Goal: Task Accomplishment & Management: Complete application form

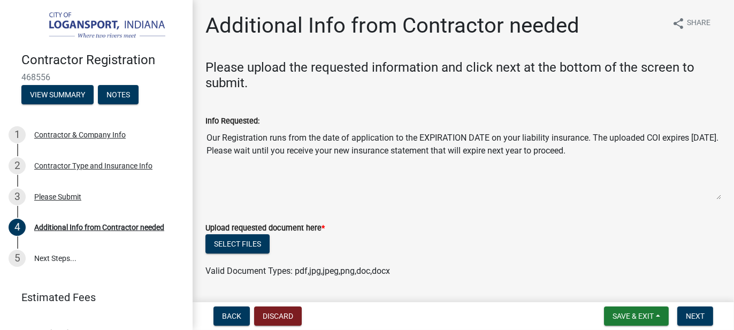
scroll to position [30, 0]
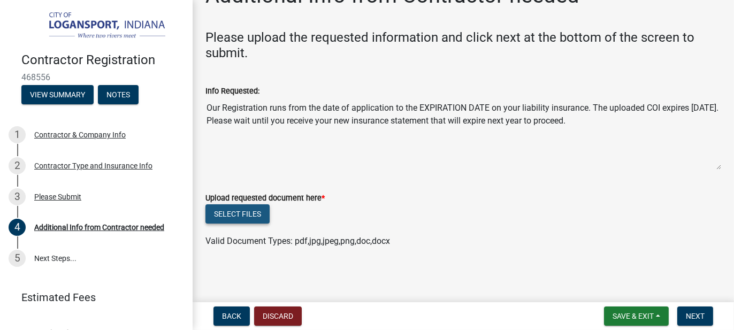
click at [245, 216] on button "Select files" at bounding box center [237, 213] width 64 height 19
click at [370, 235] on div "Valid Document Types: pdf,jpg,jpeg,png,doc,docx" at bounding box center [463, 241] width 532 height 13
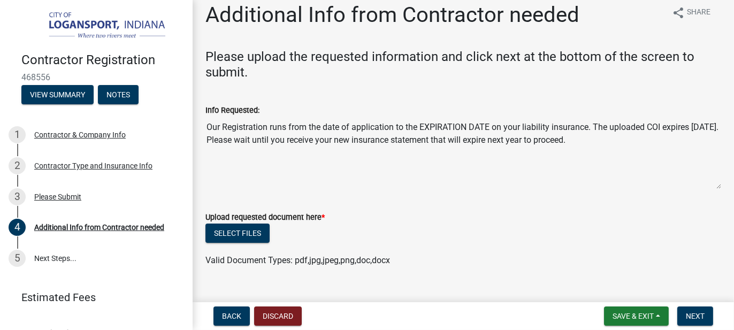
scroll to position [0, 0]
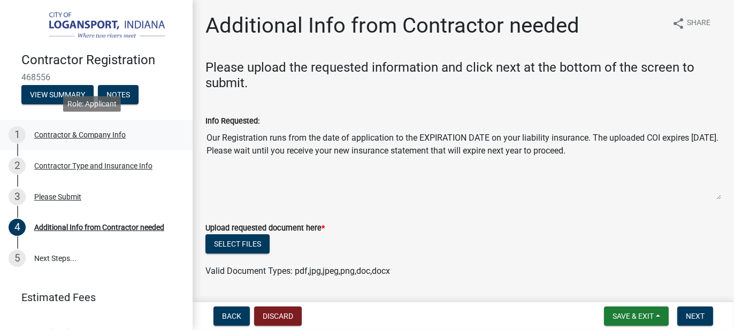
click at [84, 132] on div "Contractor & Company Info" at bounding box center [80, 134] width 92 height 7
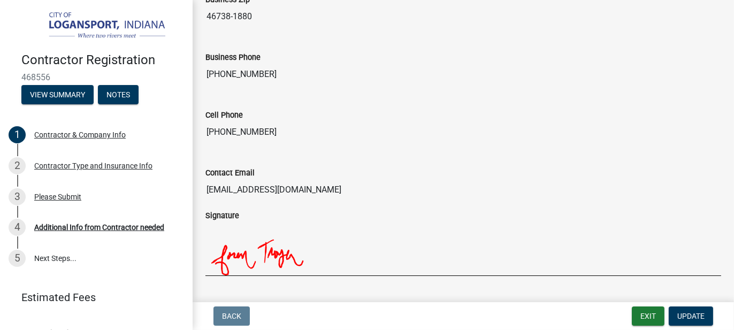
scroll to position [947, 0]
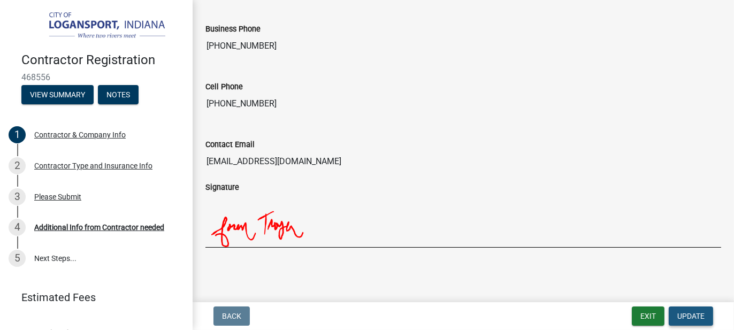
click at [689, 313] on span "Update" at bounding box center [690, 316] width 27 height 9
click at [699, 314] on span "Update" at bounding box center [690, 316] width 27 height 9
click at [103, 163] on div "Contractor Type and Insurance Info" at bounding box center [93, 165] width 118 height 7
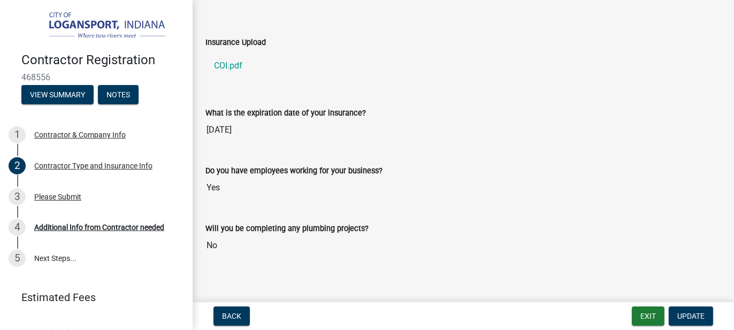
scroll to position [394, 0]
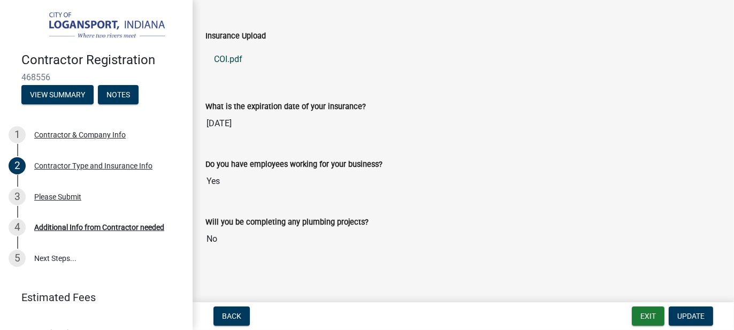
click at [218, 56] on link "COI.pdf" at bounding box center [463, 60] width 516 height 26
click at [691, 316] on span "Update" at bounding box center [690, 316] width 27 height 9
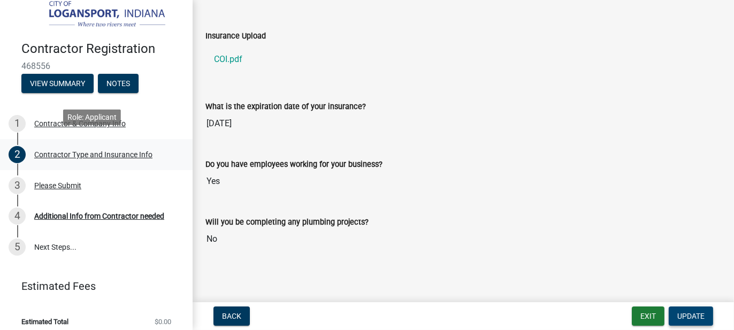
scroll to position [17, 0]
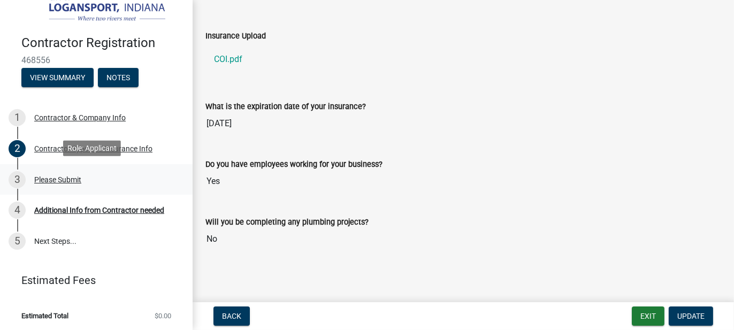
click at [63, 176] on div "Please Submit" at bounding box center [57, 179] width 47 height 7
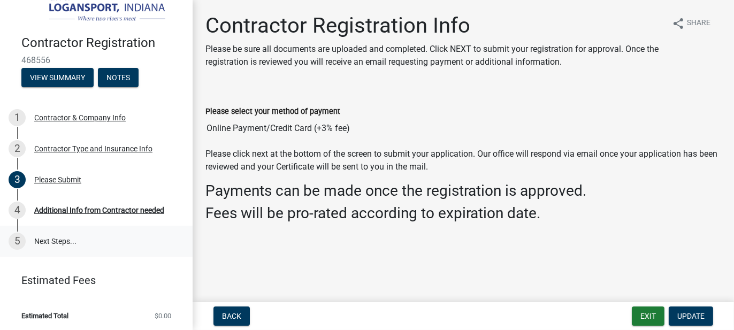
click at [41, 240] on link "5 Next Steps..." at bounding box center [96, 241] width 193 height 31
click at [94, 203] on div "4 Additional Info from Contractor needed" at bounding box center [92, 210] width 167 height 17
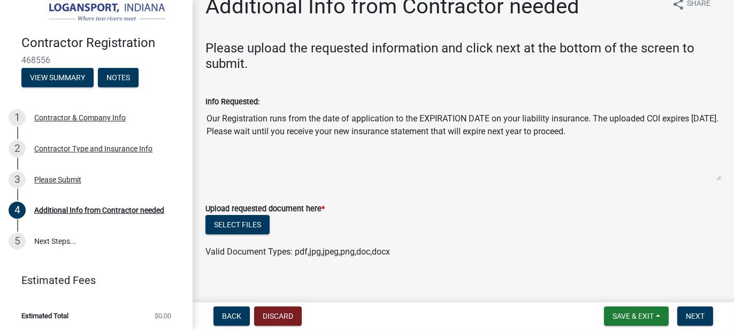
scroll to position [30, 0]
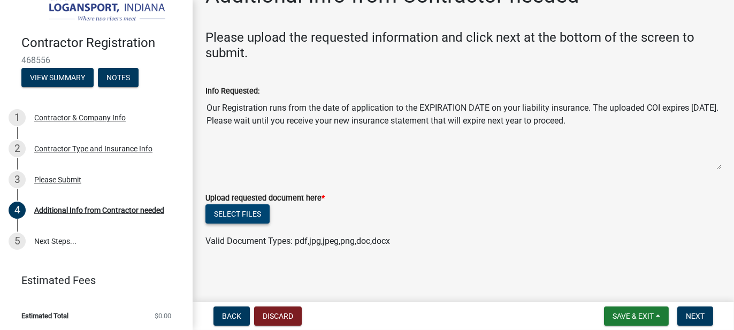
click at [252, 217] on button "Select files" at bounding box center [237, 213] width 64 height 19
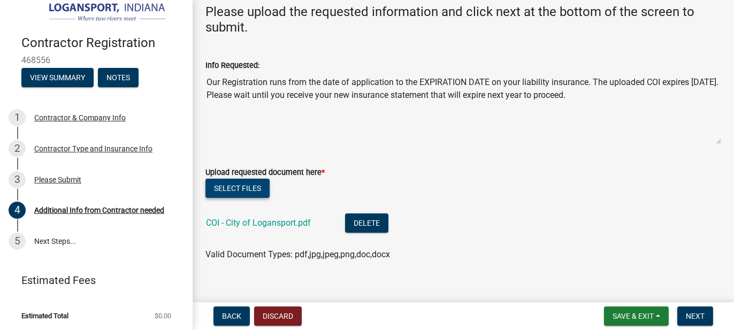
scroll to position [70, 0]
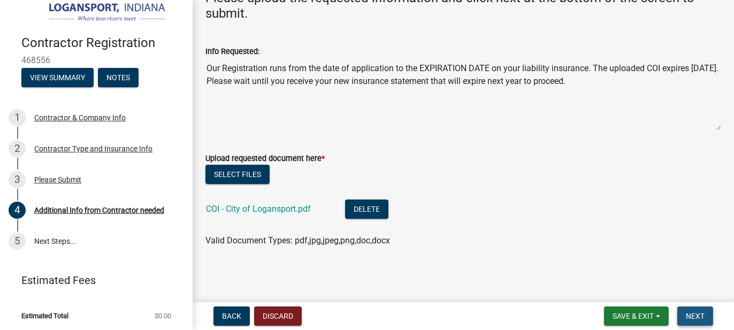
click at [696, 310] on button "Next" at bounding box center [695, 316] width 36 height 19
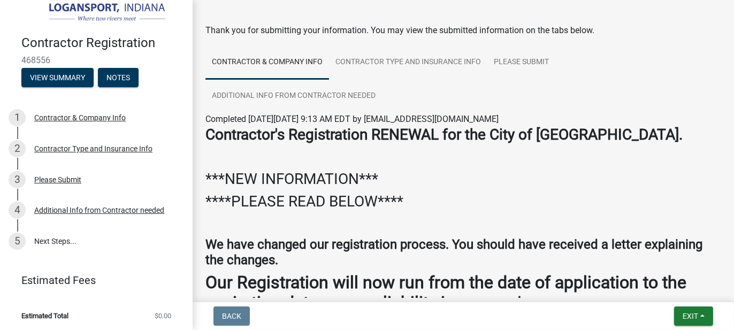
scroll to position [54, 0]
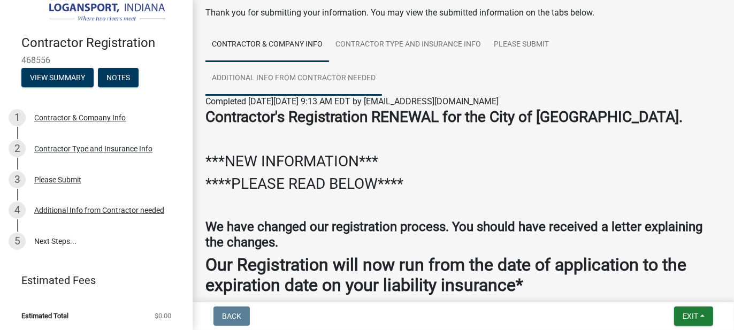
click at [341, 75] on link "Additional Info from Contractor needed" at bounding box center [293, 79] width 177 height 34
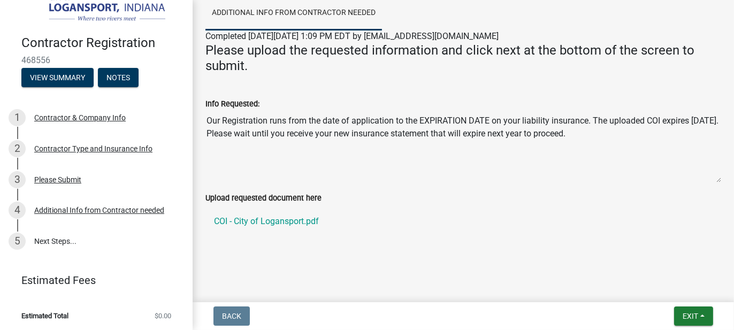
scroll to position [121, 0]
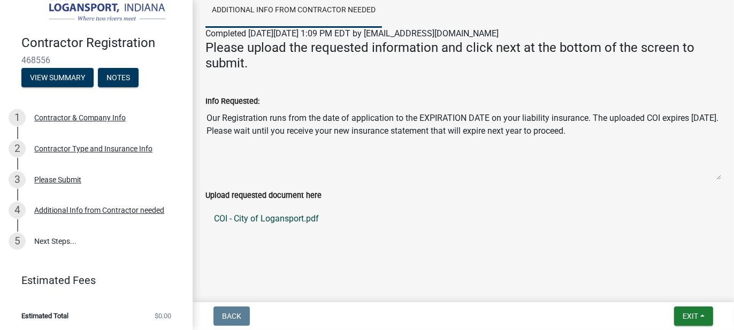
click at [265, 216] on link "COI - City of Logansport.pdf" at bounding box center [463, 219] width 516 height 26
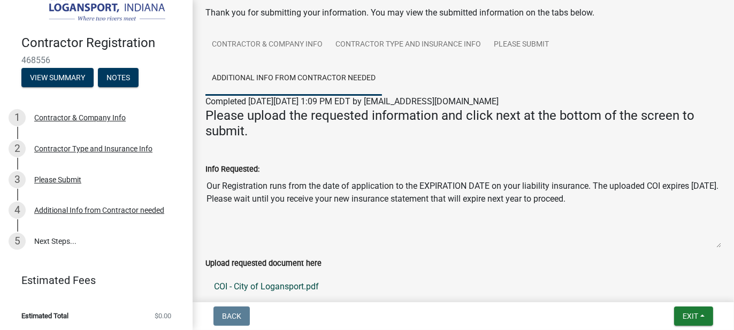
scroll to position [0, 0]
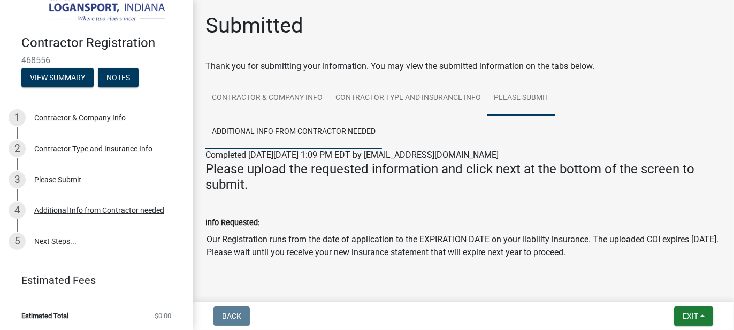
click at [525, 90] on link "Please Submit" at bounding box center [521, 98] width 68 height 34
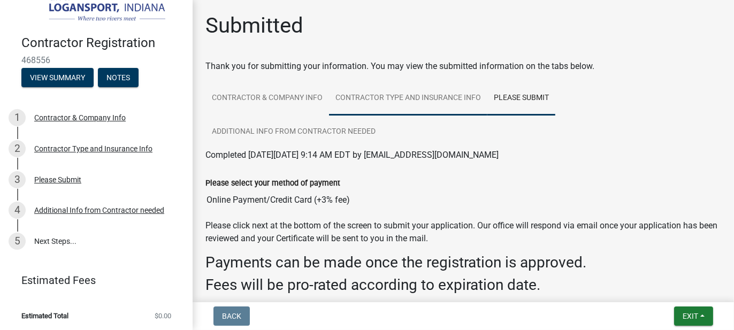
scroll to position [58, 0]
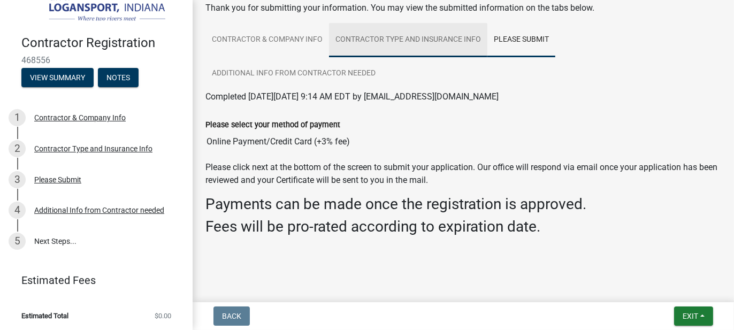
click at [408, 35] on link "Contractor Type and Insurance Info" at bounding box center [408, 40] width 158 height 34
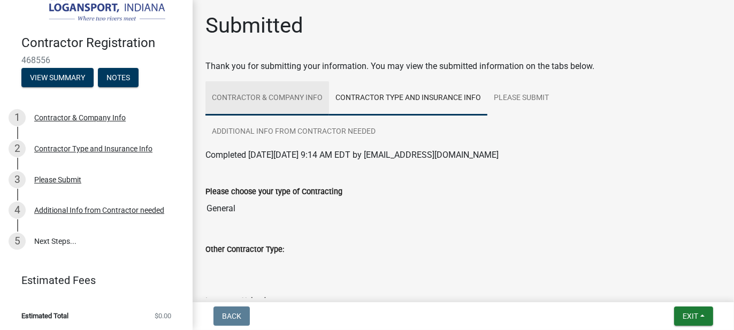
click at [233, 96] on link "Contractor & Company Info" at bounding box center [267, 98] width 124 height 34
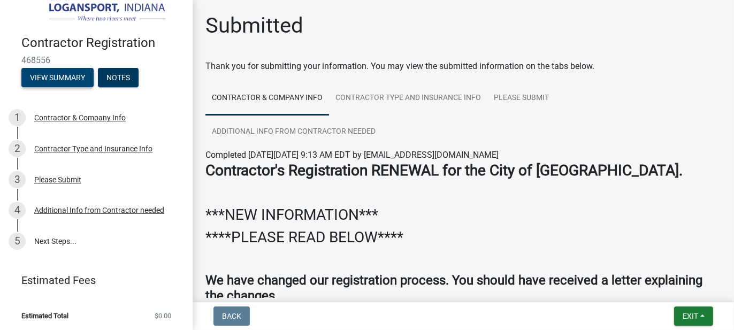
click at [85, 71] on button "View Summary" at bounding box center [57, 77] width 72 height 19
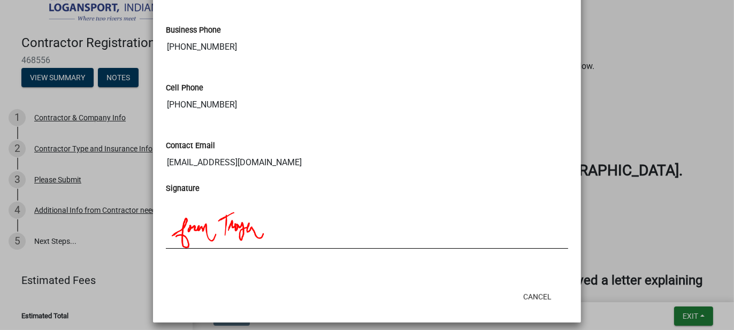
scroll to position [1121, 0]
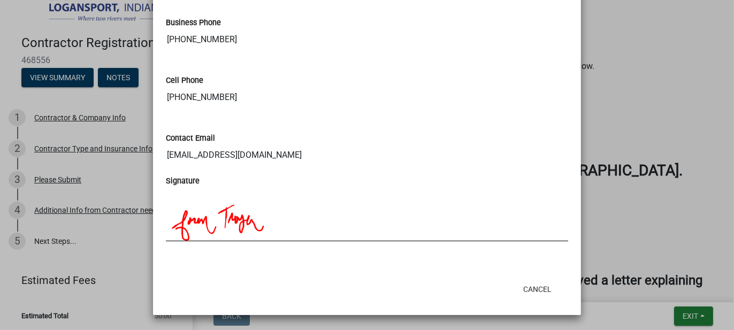
click at [121, 73] on ngb-modal-window "Summary × Printer Friendly Contractor & Company Info Contractor Type and Insura…" at bounding box center [367, 165] width 734 height 330
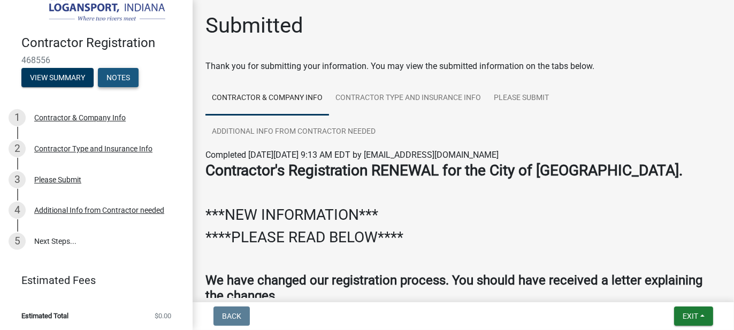
click at [128, 73] on button "Notes" at bounding box center [118, 77] width 41 height 19
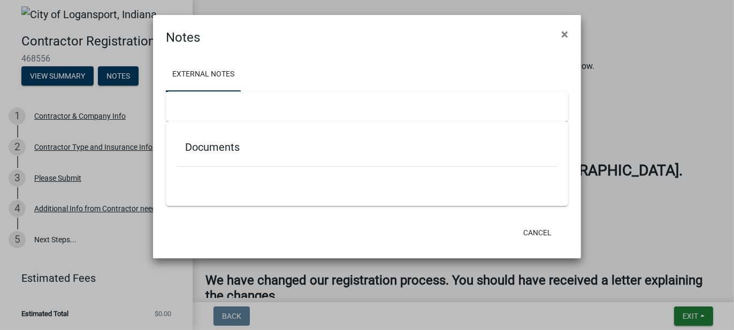
scroll to position [6, 0]
click at [214, 151] on h5 "Documents" at bounding box center [367, 147] width 364 height 13
click at [566, 32] on span "×" at bounding box center [564, 34] width 7 height 15
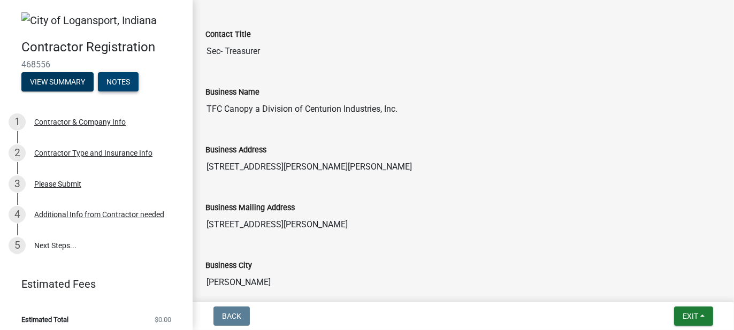
scroll to position [749, 0]
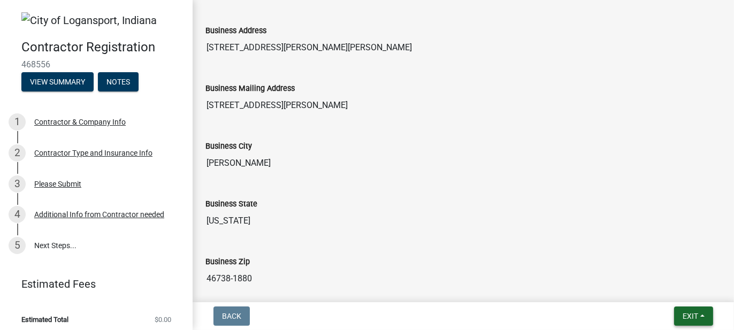
click at [683, 320] on span "Exit" at bounding box center [691, 316] width 16 height 9
click at [652, 264] on button "Save" at bounding box center [670, 263] width 86 height 26
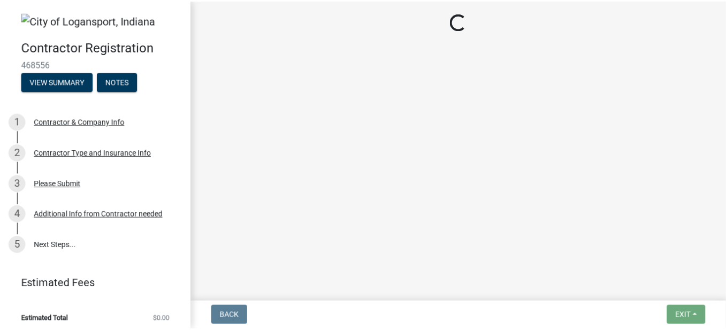
scroll to position [0, 0]
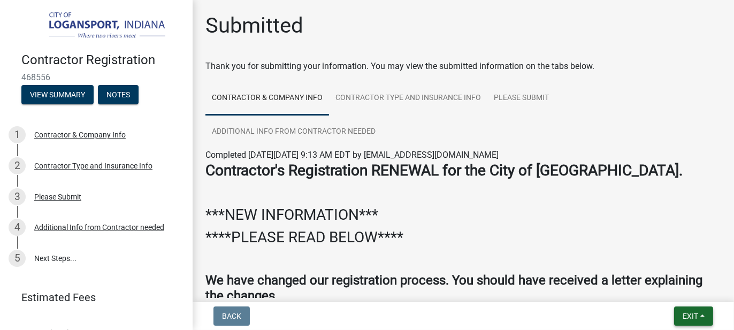
click at [699, 316] on button "Exit" at bounding box center [693, 316] width 39 height 19
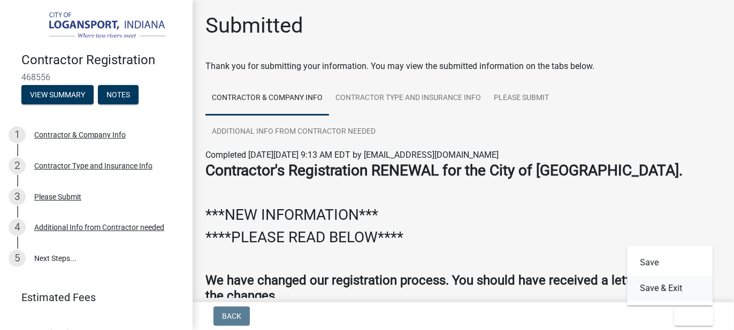
click at [662, 289] on button "Save & Exit" at bounding box center [670, 289] width 86 height 26
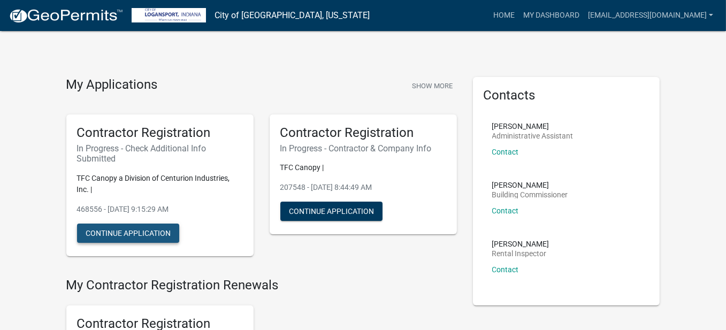
click at [157, 225] on button "Continue Application" at bounding box center [128, 233] width 102 height 19
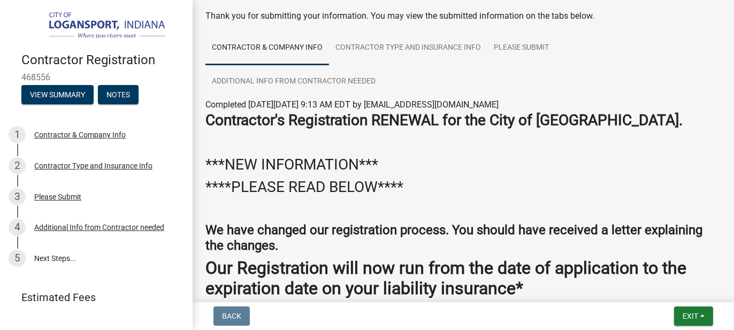
scroll to position [107, 0]
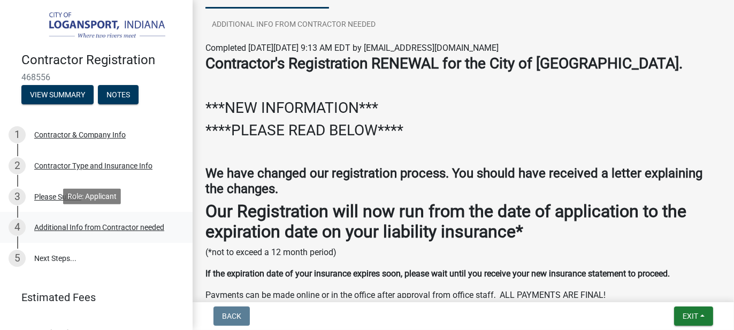
click at [146, 224] on div "Additional Info from Contractor needed" at bounding box center [99, 227] width 130 height 7
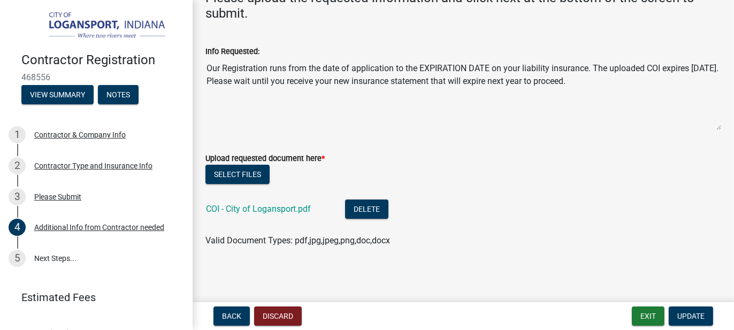
scroll to position [0, 0]
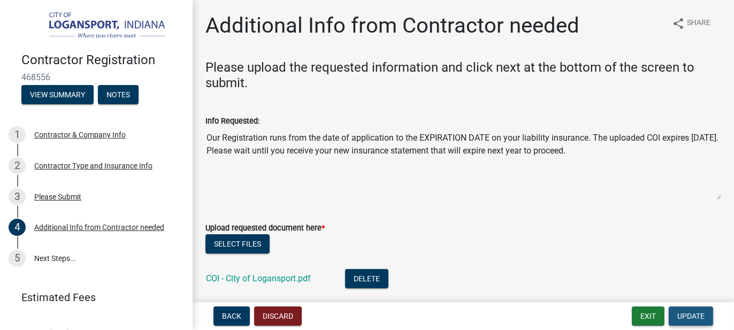
click at [696, 316] on span "Update" at bounding box center [690, 316] width 27 height 9
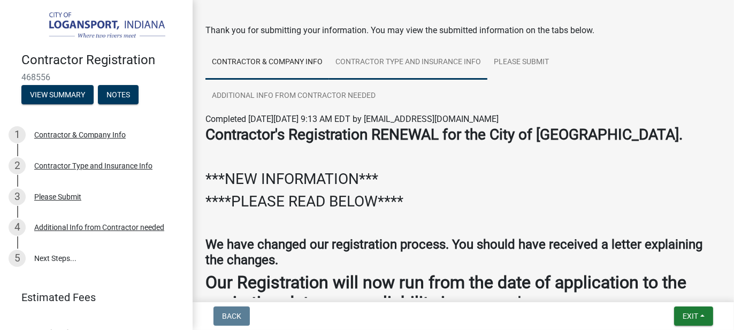
scroll to position [54, 0]
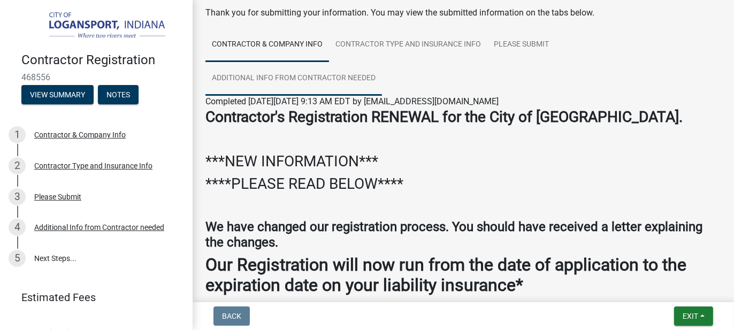
click at [266, 79] on link "Additional Info from Contractor needed" at bounding box center [293, 79] width 177 height 34
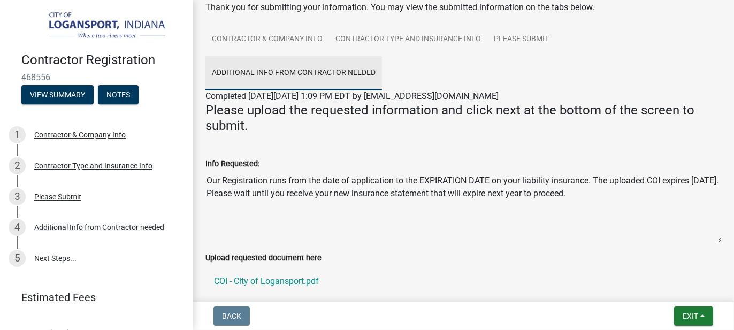
scroll to position [121, 0]
